Goal: Information Seeking & Learning: Learn about a topic

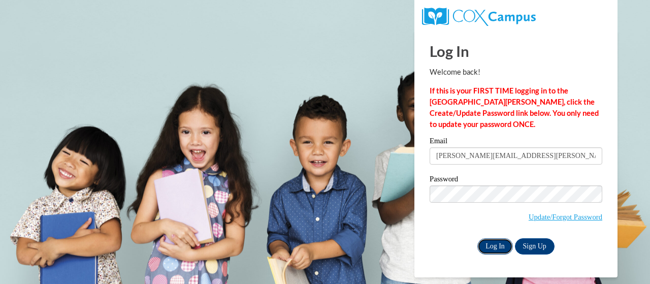
click at [497, 248] on input "Log In" at bounding box center [496, 246] width 36 height 16
click at [495, 246] on input "Log In" at bounding box center [496, 246] width 36 height 16
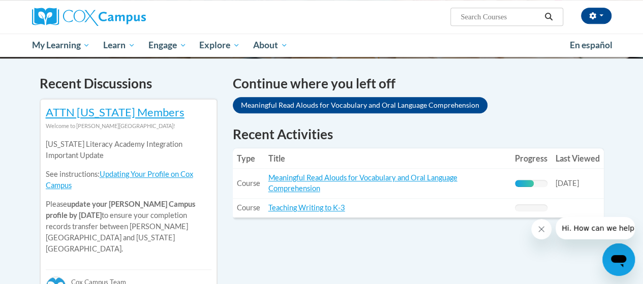
scroll to position [254, 0]
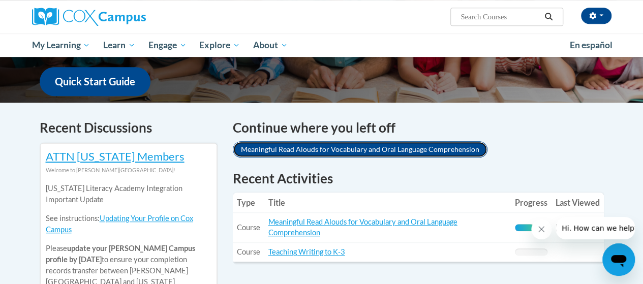
click at [402, 150] on link "Meaningful Read Alouds for Vocabulary and Oral Language Comprehension" at bounding box center [360, 149] width 255 height 16
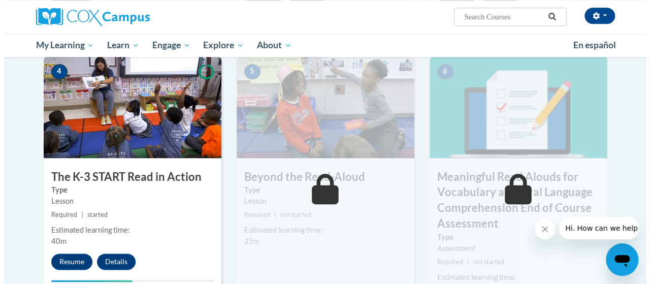
scroll to position [508, 0]
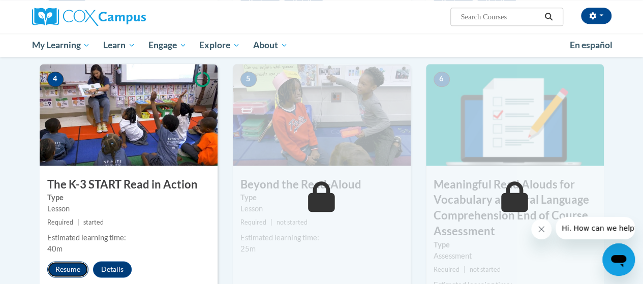
click at [72, 264] on button "Resume" at bounding box center [67, 269] width 41 height 16
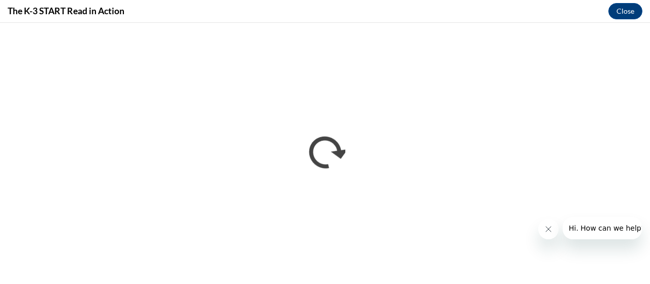
scroll to position [0, 0]
click at [545, 226] on icon "Close message from company" at bounding box center [548, 229] width 8 height 8
